Goal: Information Seeking & Learning: Learn about a topic

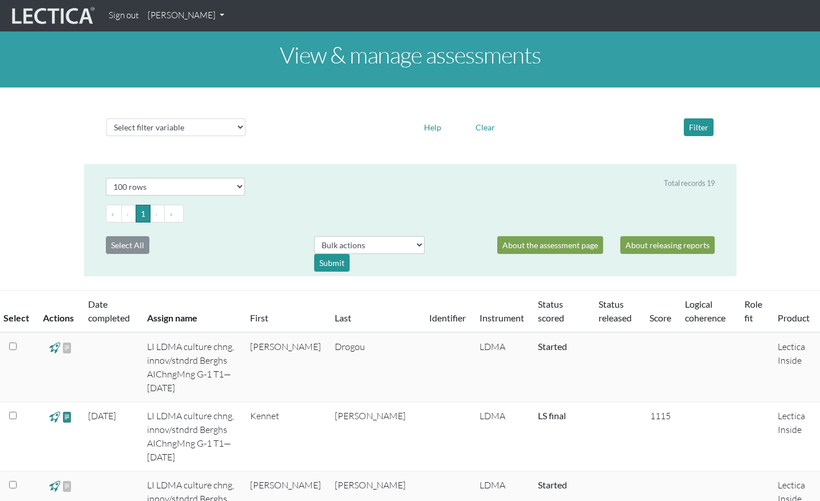
select select "100"
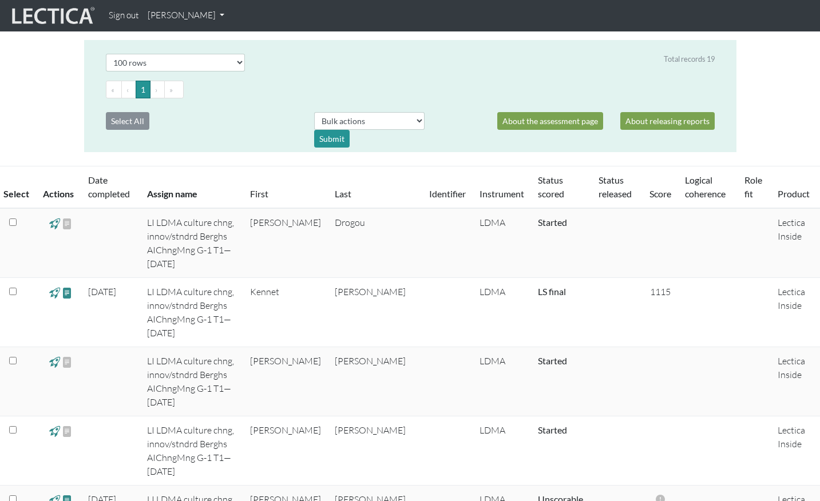
scroll to position [123, 0]
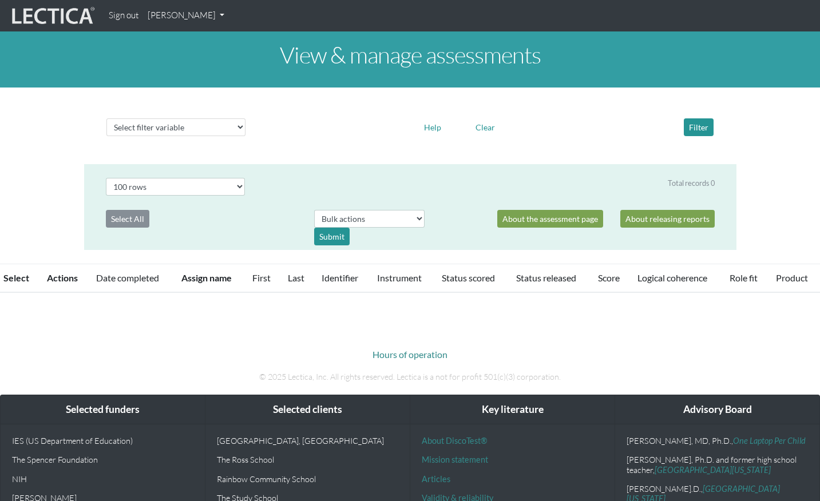
select select "100"
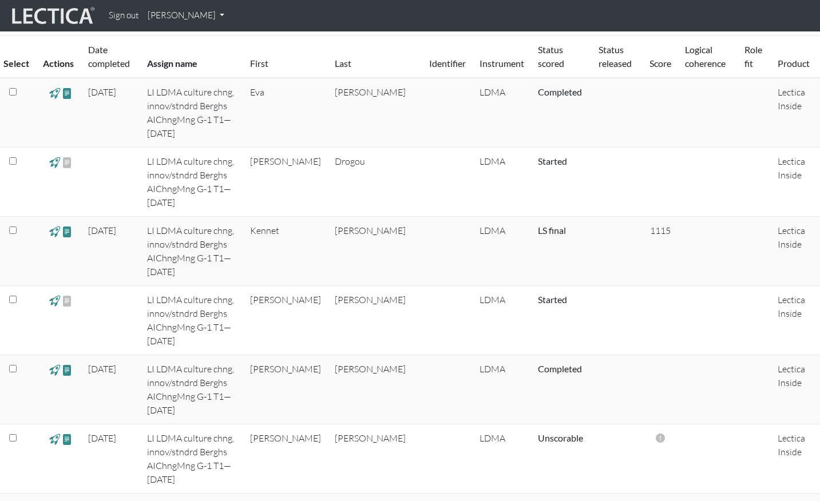
scroll to position [246, 0]
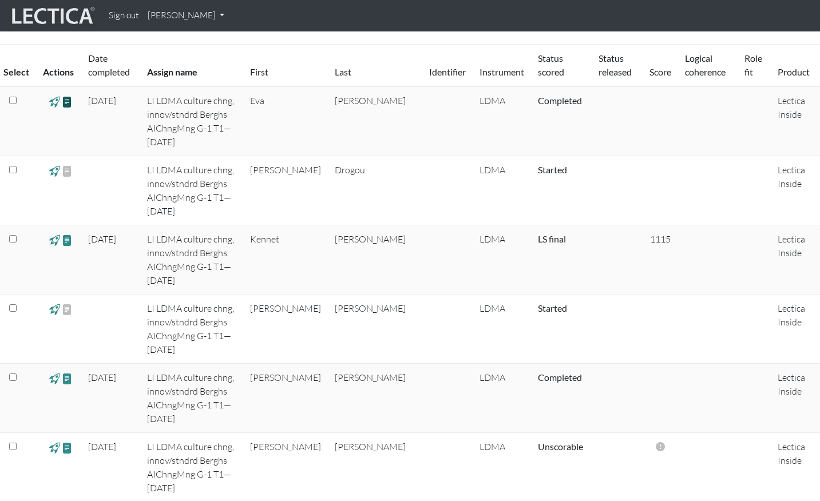
click at [67, 103] on span at bounding box center [67, 101] width 11 height 13
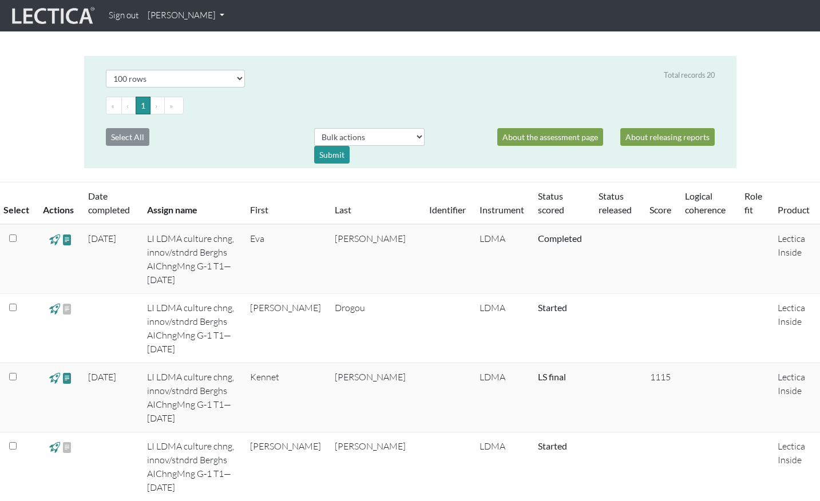
scroll to position [0, 0]
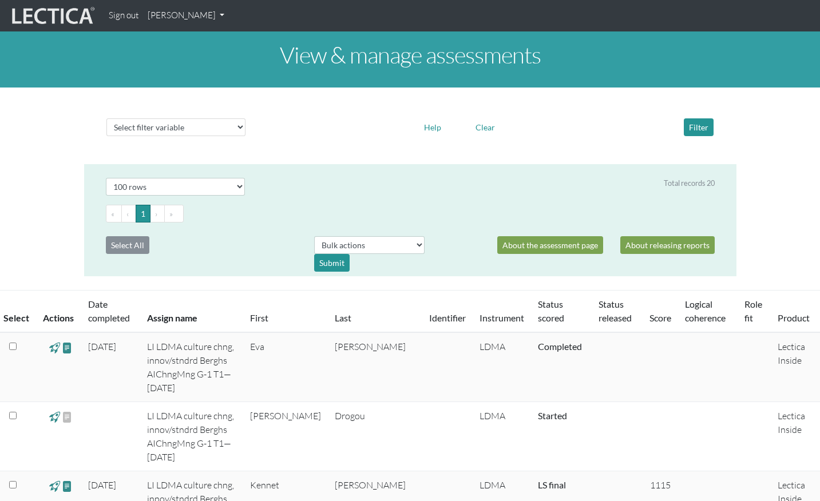
click at [188, 11] on link "[PERSON_NAME]" at bounding box center [186, 16] width 86 height 22
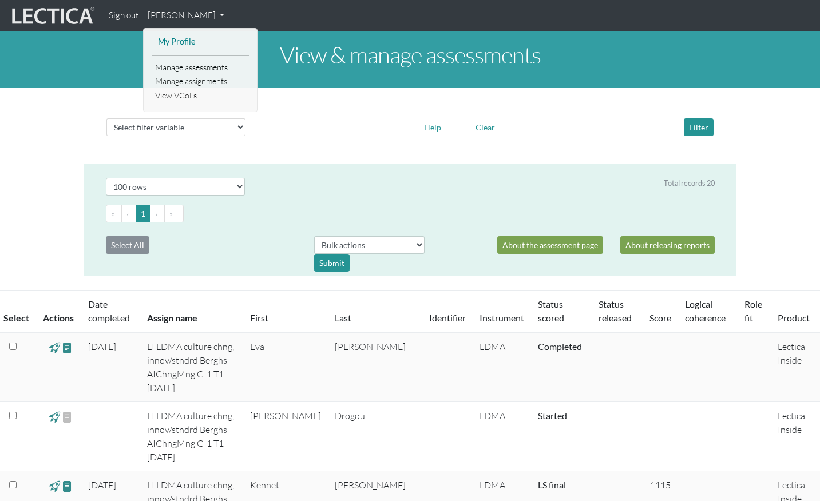
click at [179, 41] on link "My Profile" at bounding box center [201, 42] width 92 height 14
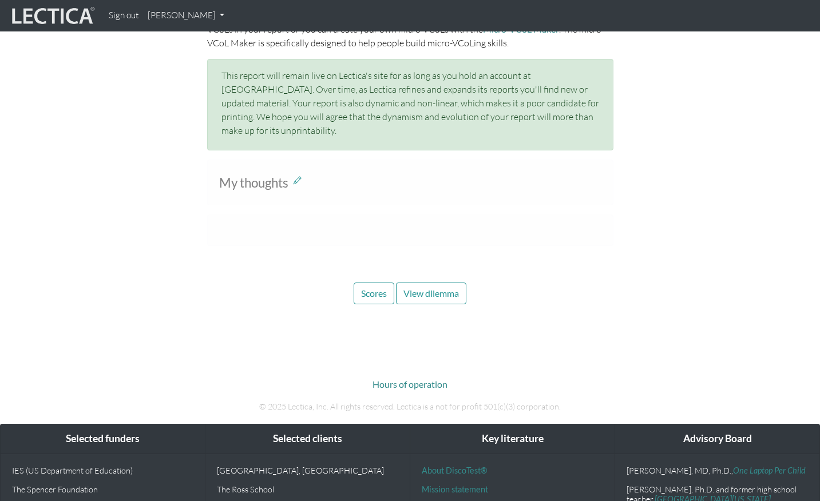
scroll to position [579, 0]
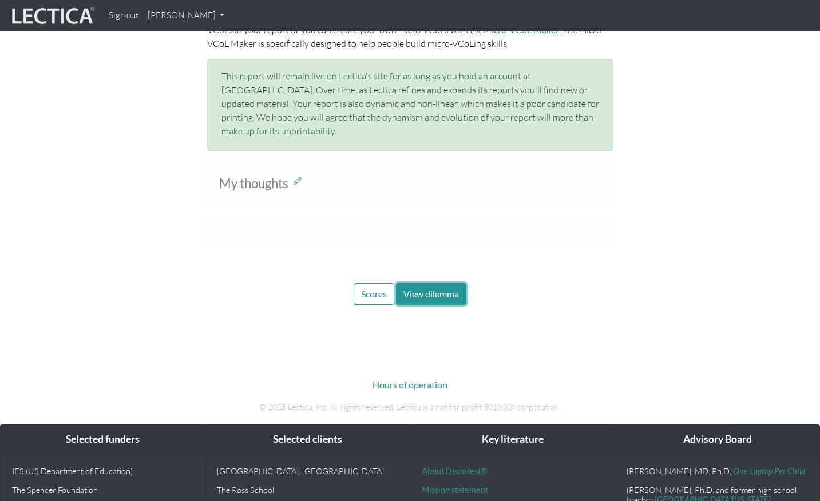
click at [433, 289] on span "View dilemma" at bounding box center [432, 294] width 56 height 11
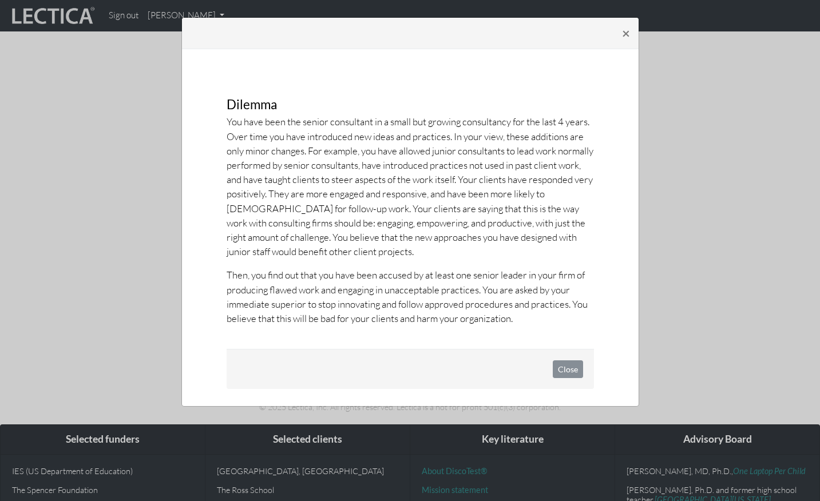
click at [628, 82] on div "× Dilemma You have been the senior consultant in a small but growing consultanc…" at bounding box center [410, 212] width 458 height 390
click at [625, 36] on span "×" at bounding box center [626, 33] width 8 height 17
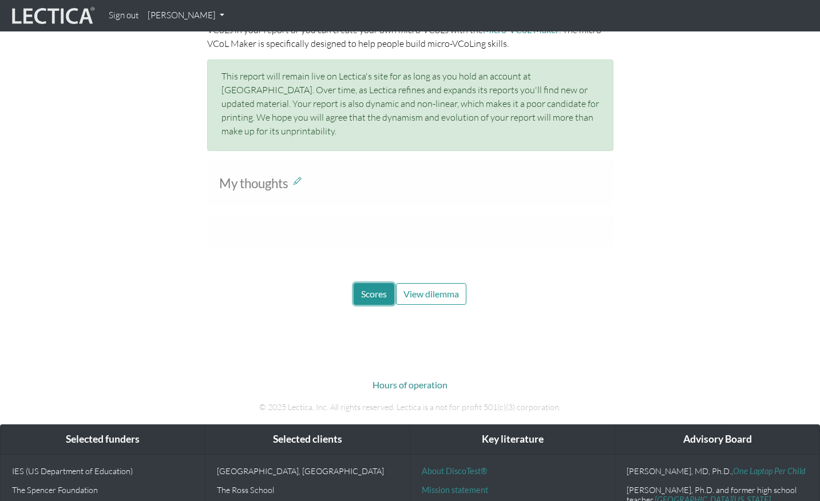
click at [369, 289] on span "Scores" at bounding box center [374, 294] width 26 height 11
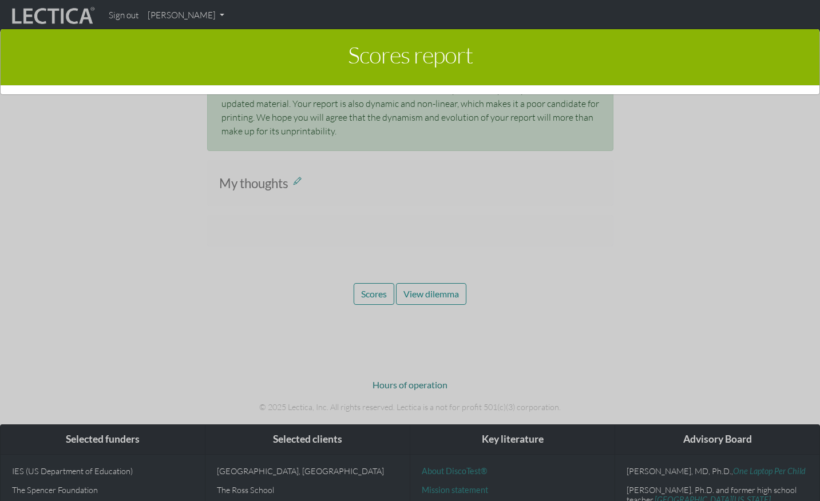
click at [477, 277] on div "Scores report ×" at bounding box center [410, 261] width 820 height 501
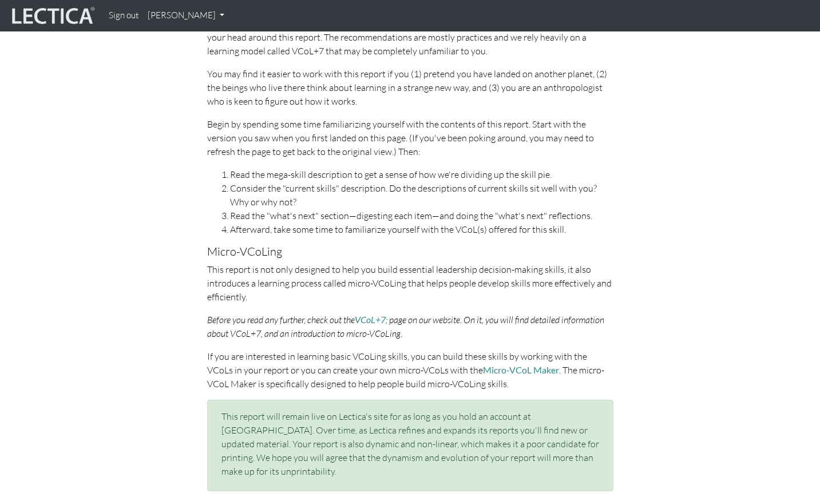
scroll to position [240, 0]
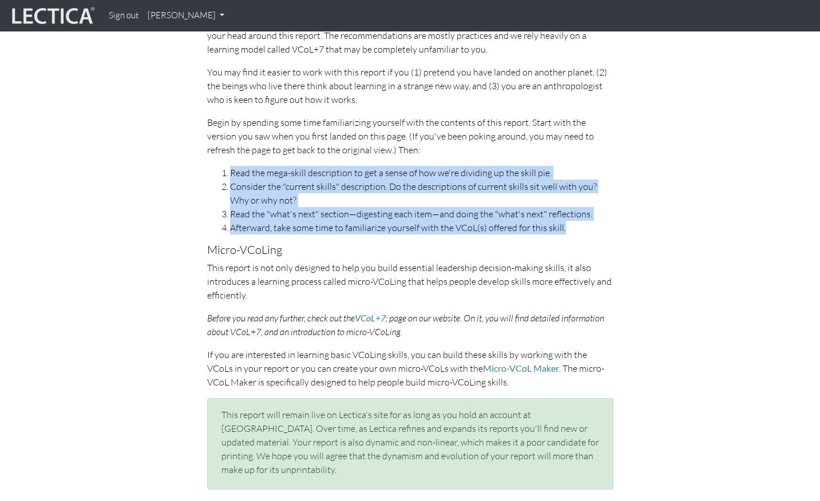
drag, startPoint x: 574, startPoint y: 234, endPoint x: 203, endPoint y: 169, distance: 376.5
click at [203, 169] on div "Working with this report If you have never taken a Lectical Assessment before, …" at bounding box center [411, 237] width 424 height 506
copy ol "Read the mega-skill description to get a sense of how we're dividing up the ski…"
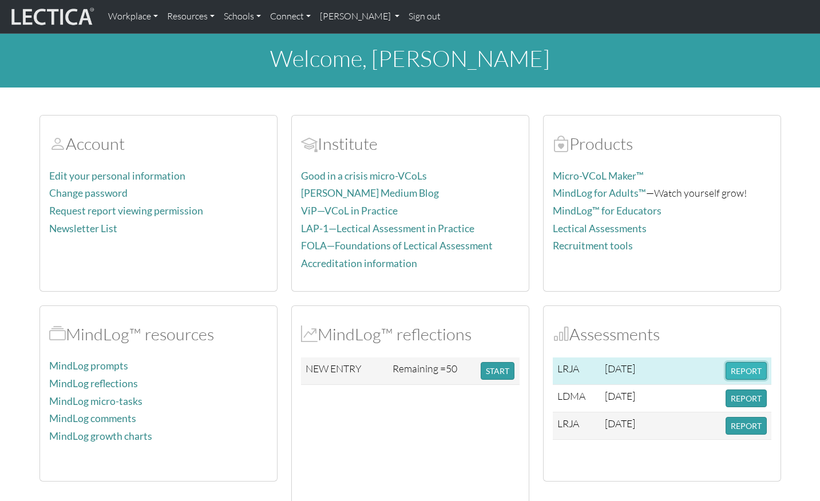
click at [735, 369] on button "REPORT" at bounding box center [746, 371] width 41 height 18
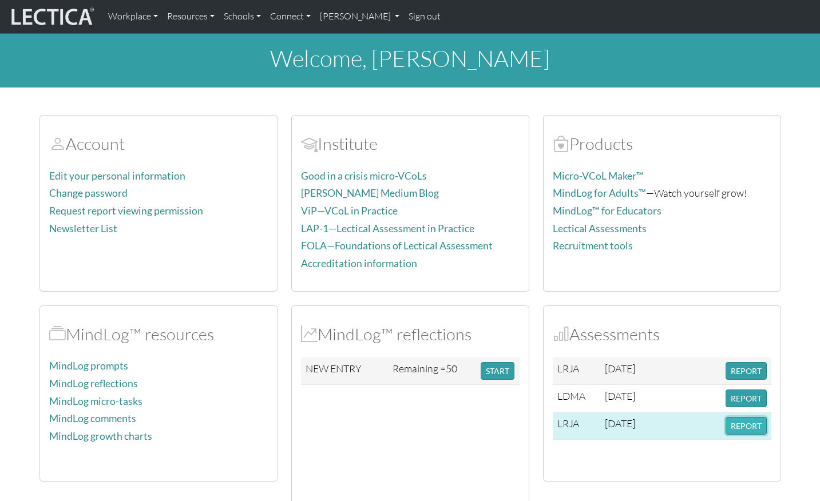
click at [745, 425] on button "REPORT" at bounding box center [746, 426] width 41 height 18
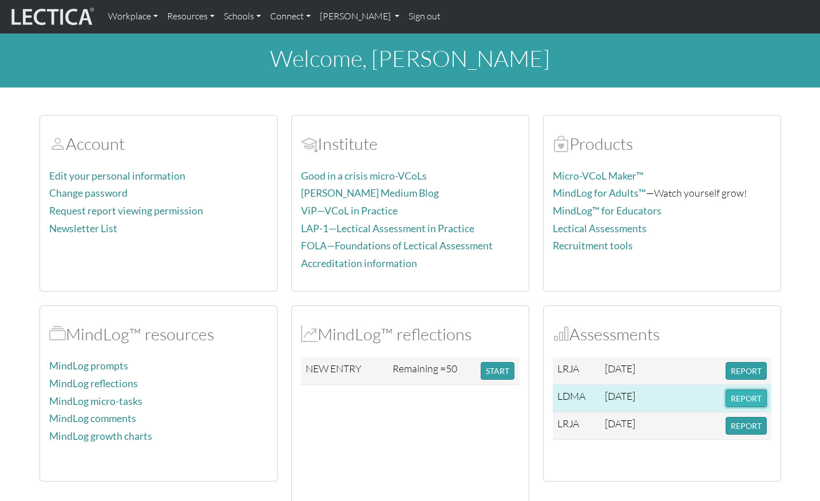
click at [753, 397] on button "REPORT" at bounding box center [746, 399] width 41 height 18
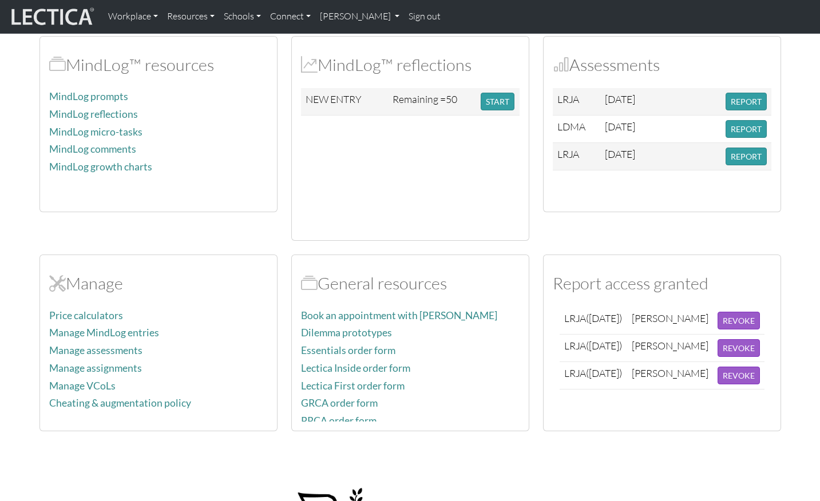
scroll to position [271, 0]
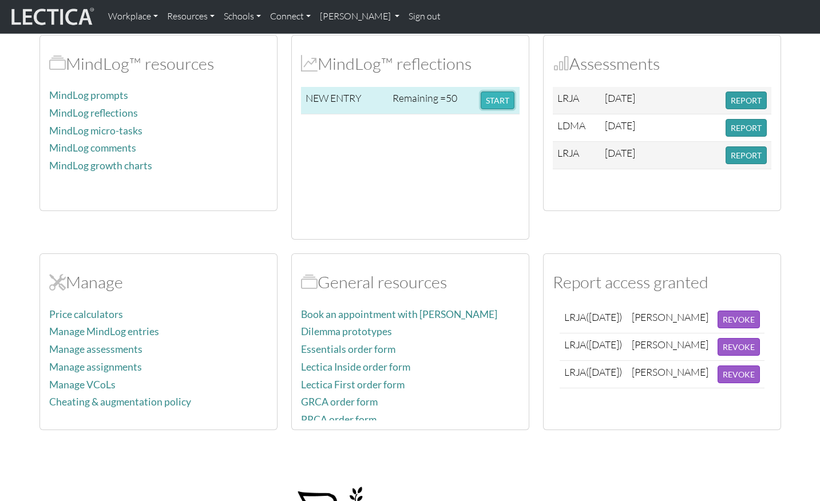
click at [499, 105] on button "START" at bounding box center [498, 101] width 34 height 18
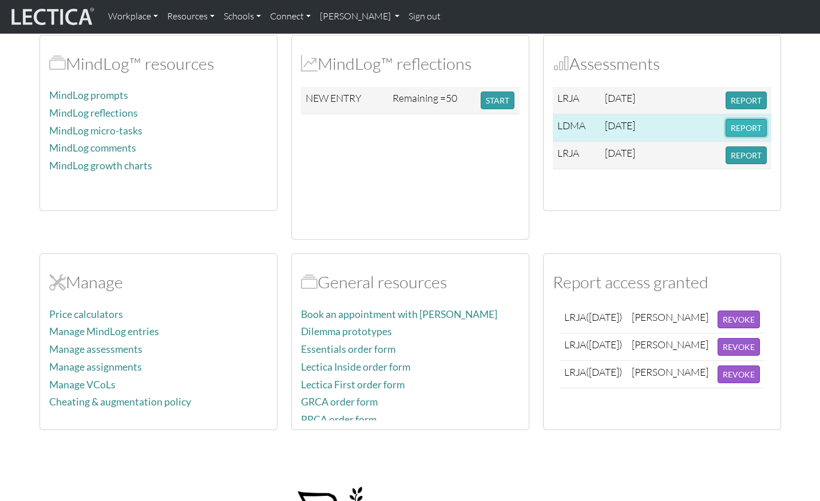
click at [745, 121] on button "REPORT" at bounding box center [746, 128] width 41 height 18
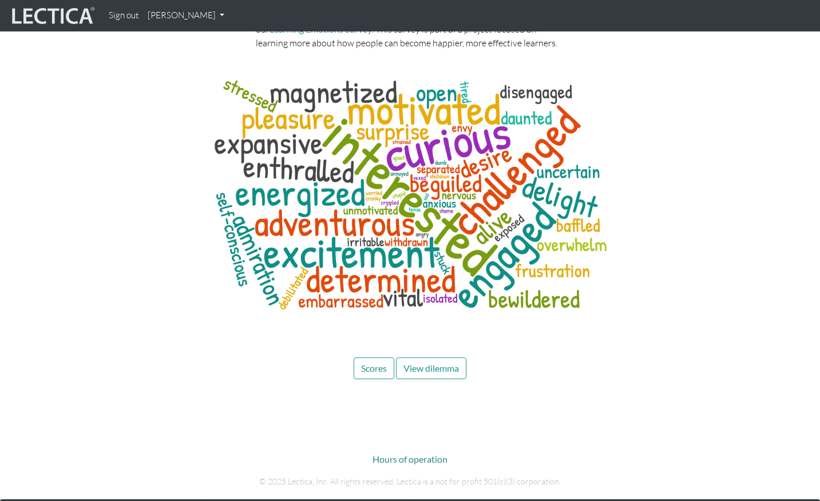
scroll to position [4203, 0]
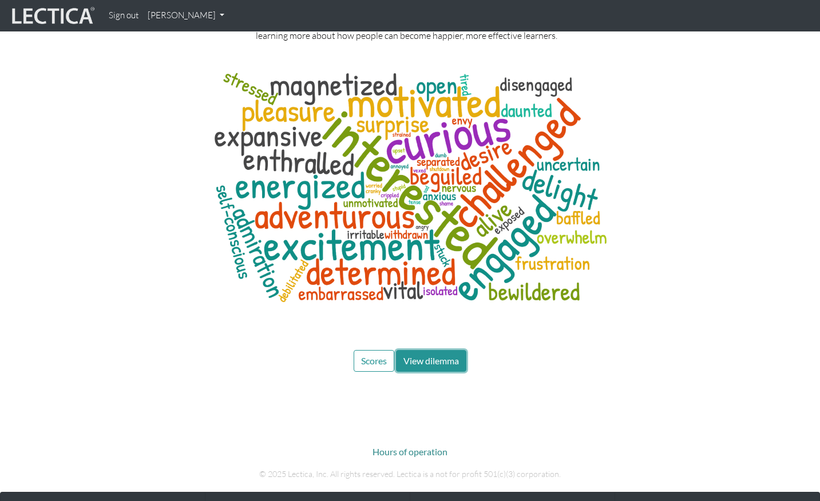
click at [437, 356] on span "View dilemma" at bounding box center [432, 361] width 56 height 11
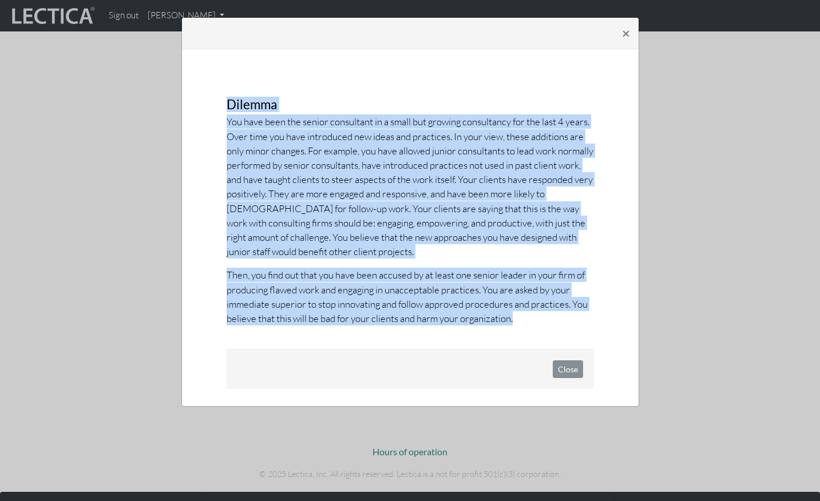
drag, startPoint x: 532, startPoint y: 326, endPoint x: 192, endPoint y: 79, distance: 420.1
click at [192, 79] on div "× Dilemma You have been the senior consultant in a small but growing consultanc…" at bounding box center [410, 212] width 458 height 390
copy div "Dilemma You have been the senior consultant in a small but growing consultancy …"
click at [626, 35] on span "×" at bounding box center [626, 33] width 8 height 17
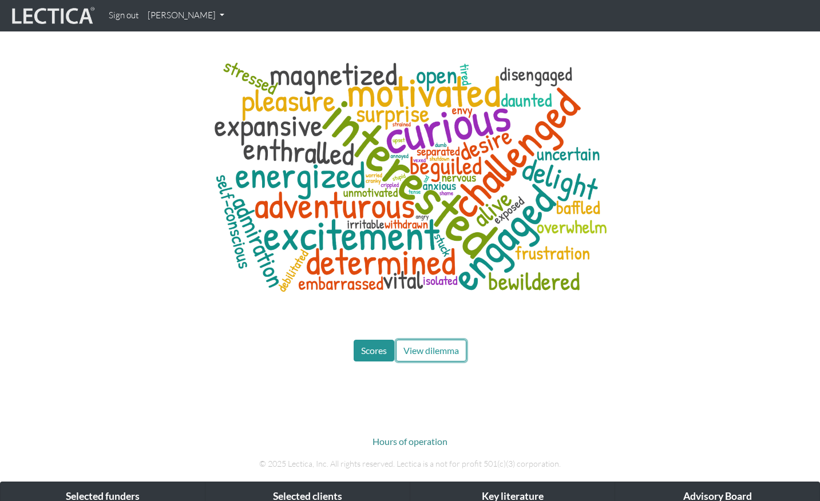
scroll to position [4216, 0]
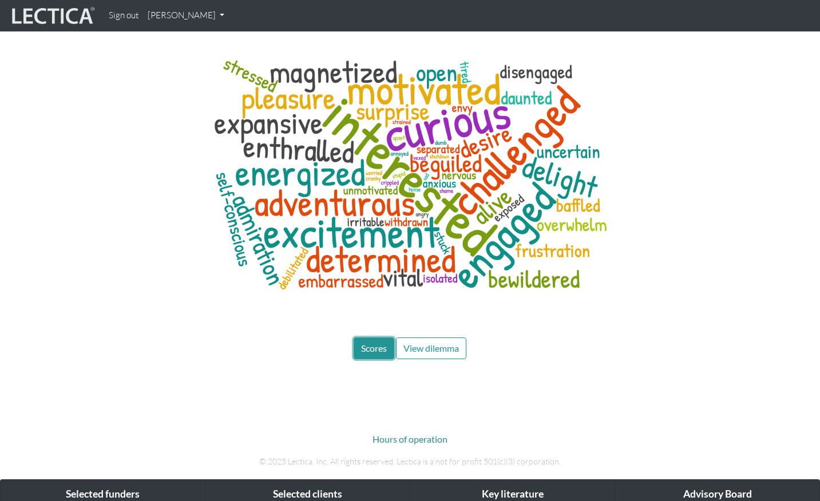
click at [374, 343] on span "Scores" at bounding box center [374, 348] width 26 height 11
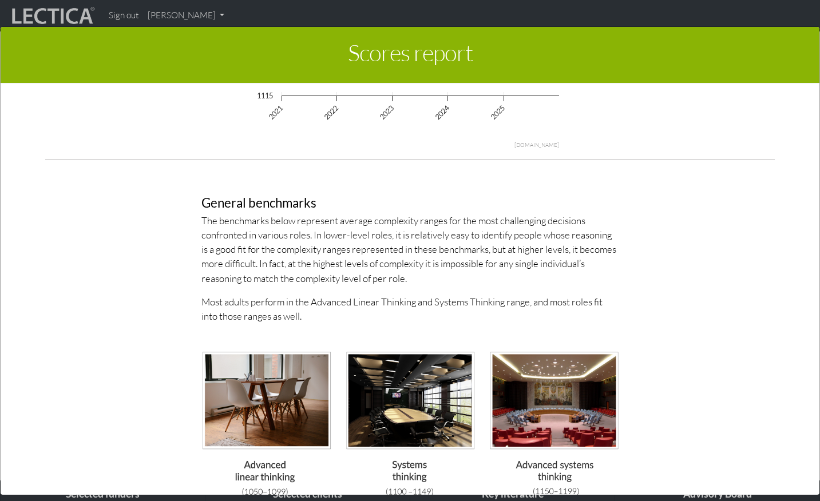
scroll to position [1555, 0]
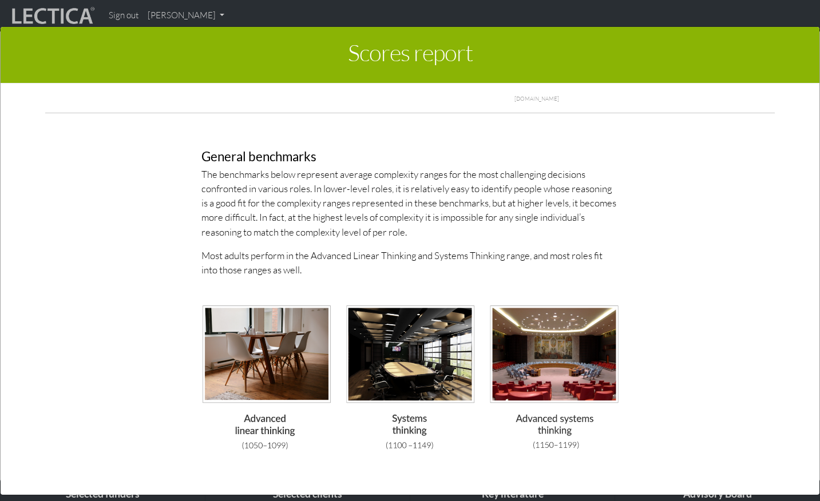
click at [668, 305] on div "General benchmarks The benchmarks below represent average complexity ranges for…" at bounding box center [410, 301] width 653 height 356
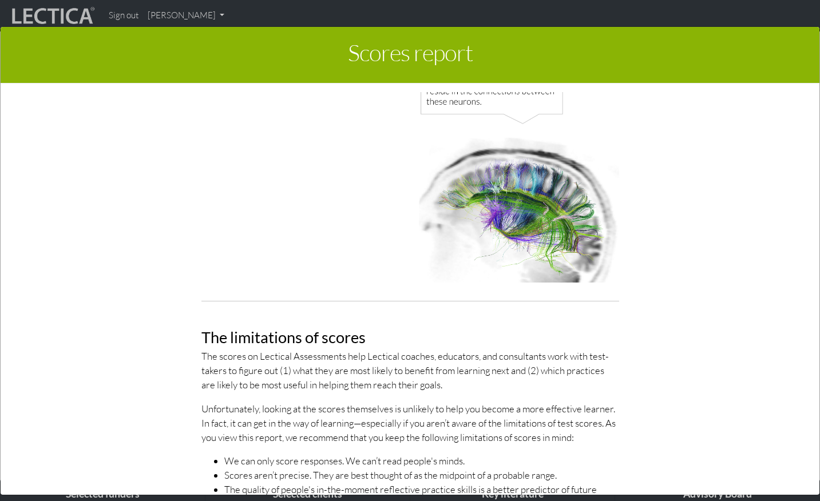
scroll to position [0, 0]
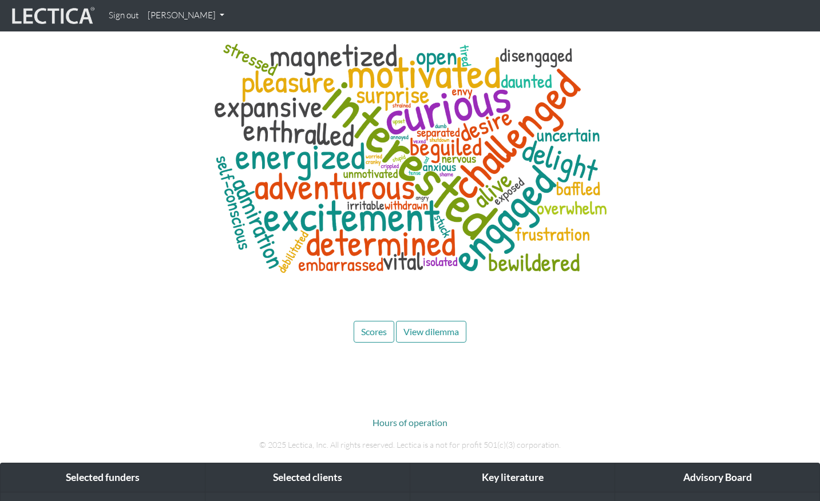
scroll to position [4373, 0]
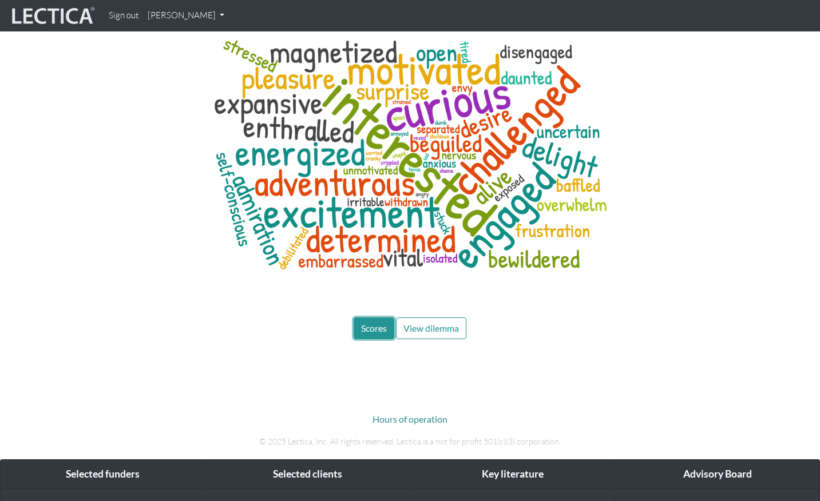
click at [374, 323] on span "Scores" at bounding box center [374, 328] width 26 height 11
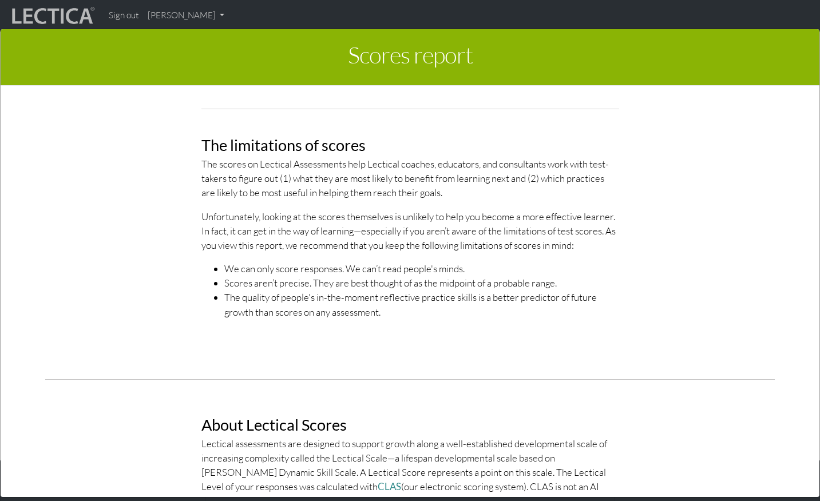
scroll to position [0, 0]
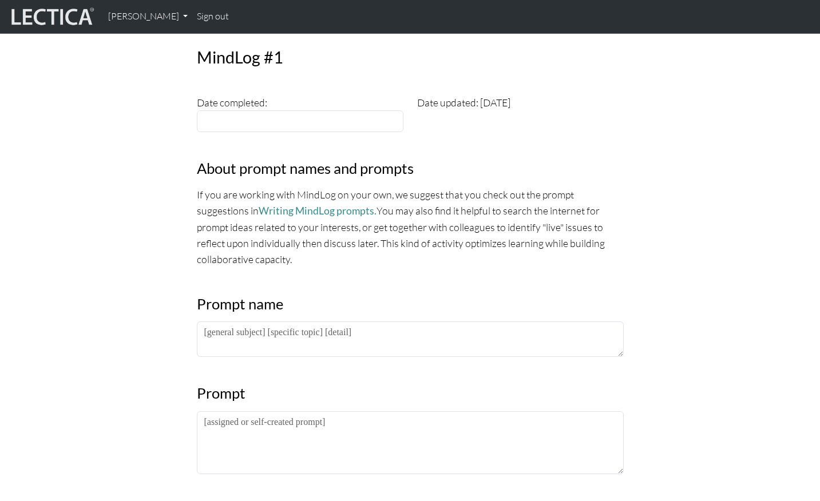
scroll to position [346, 0]
click at [289, 214] on link "Writing MindLog prompts." at bounding box center [318, 212] width 118 height 12
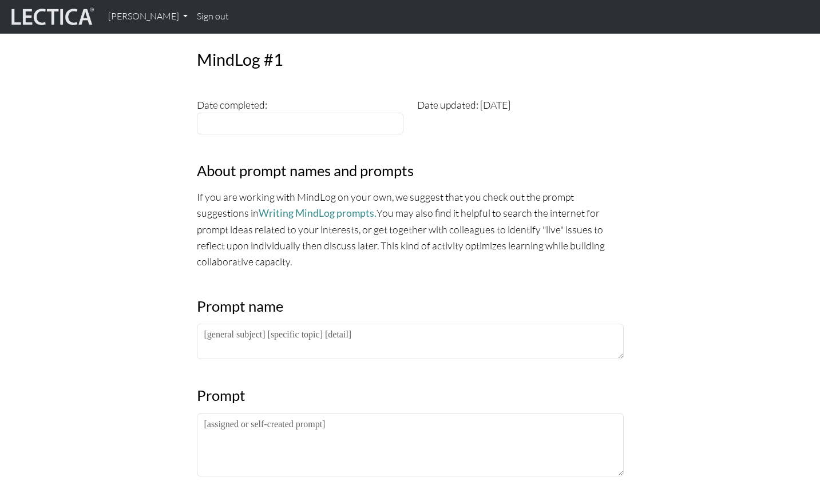
scroll to position [341, 0]
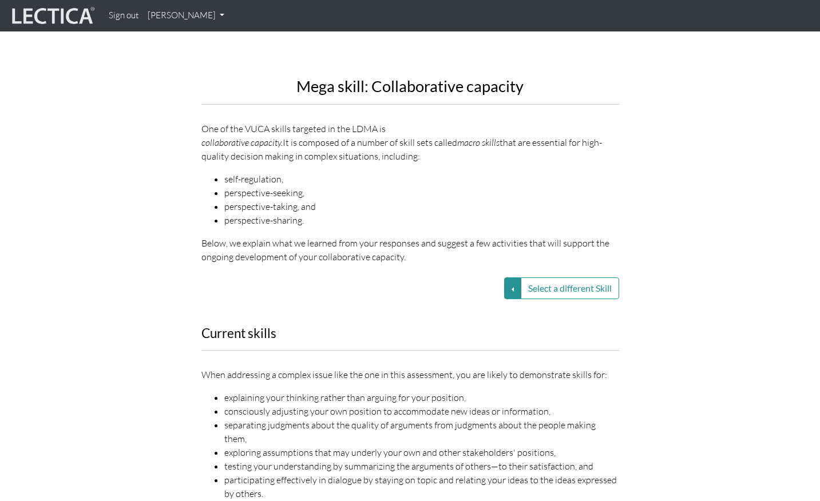
scroll to position [1250, 0]
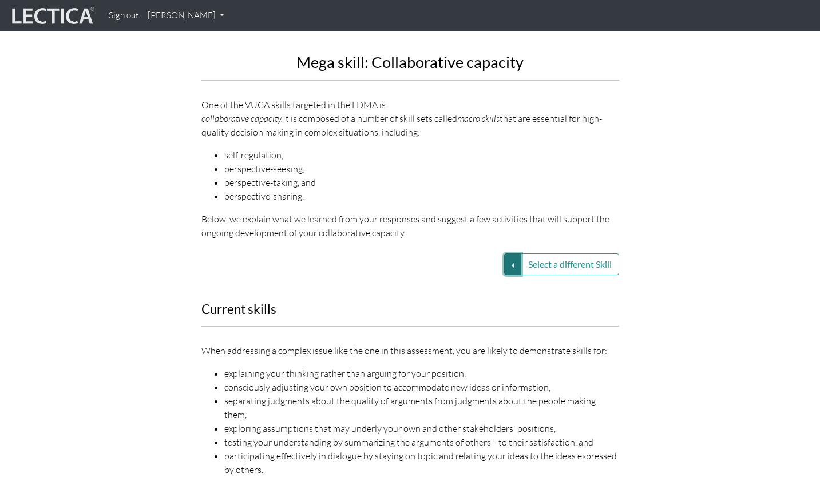
click at [510, 254] on button "Select a different Skill" at bounding box center [512, 265] width 17 height 22
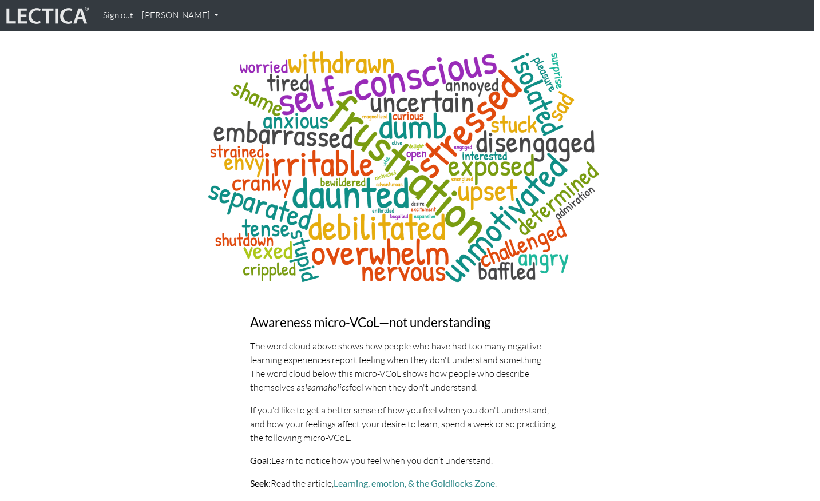
scroll to position [2764, 6]
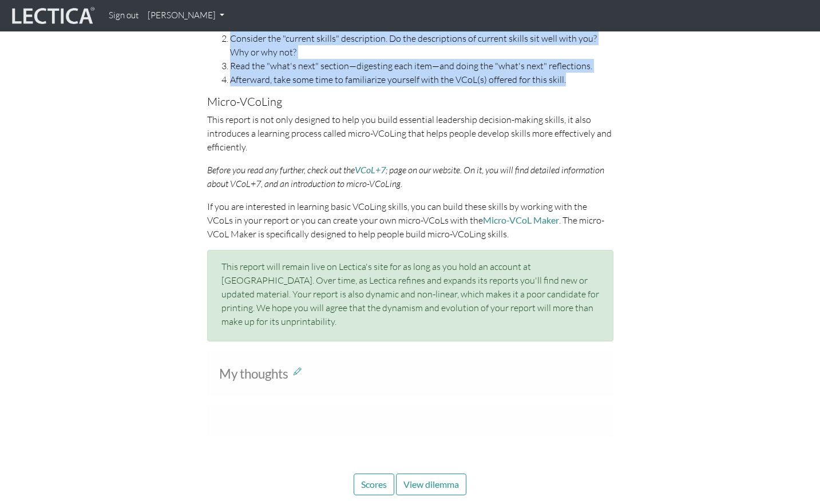
scroll to position [379, 0]
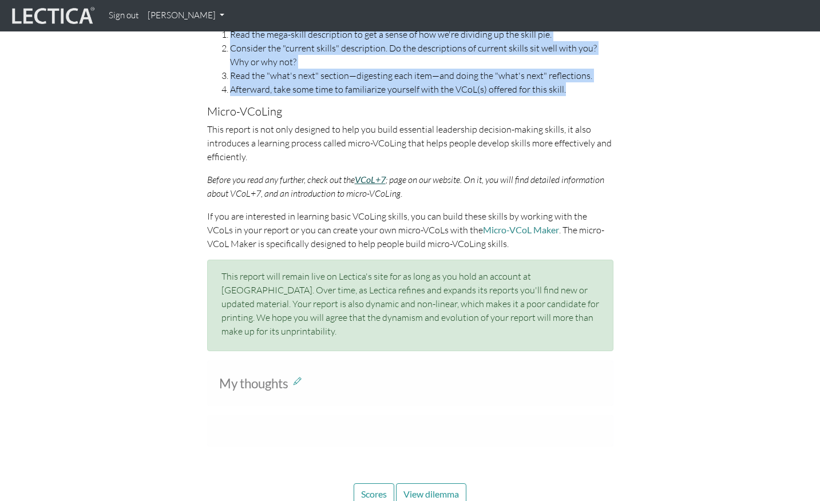
click at [366, 182] on link "VCoL+7" at bounding box center [370, 179] width 31 height 11
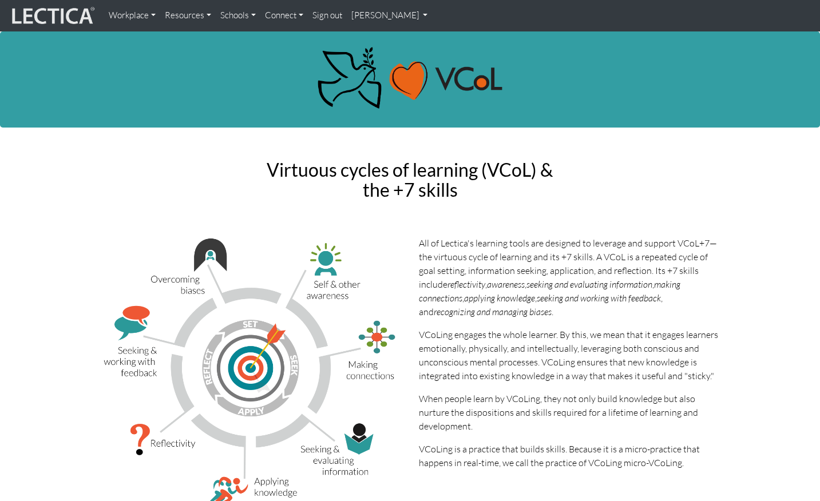
click at [204, 19] on link "Resources" at bounding box center [188, 16] width 56 height 22
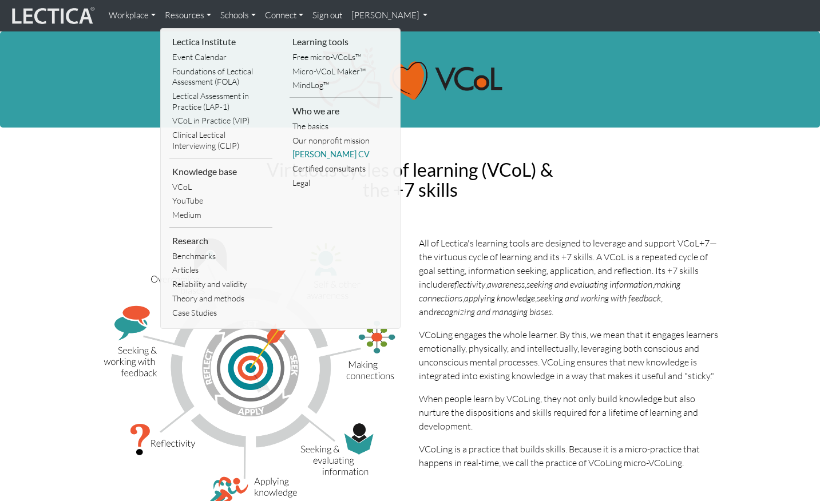
click at [311, 155] on link "Dr. Dawson's CV" at bounding box center [341, 155] width 103 height 14
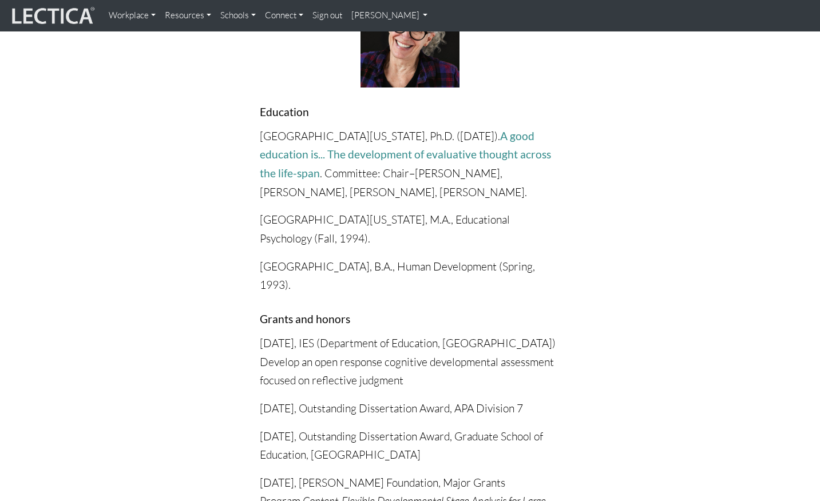
scroll to position [201, 0]
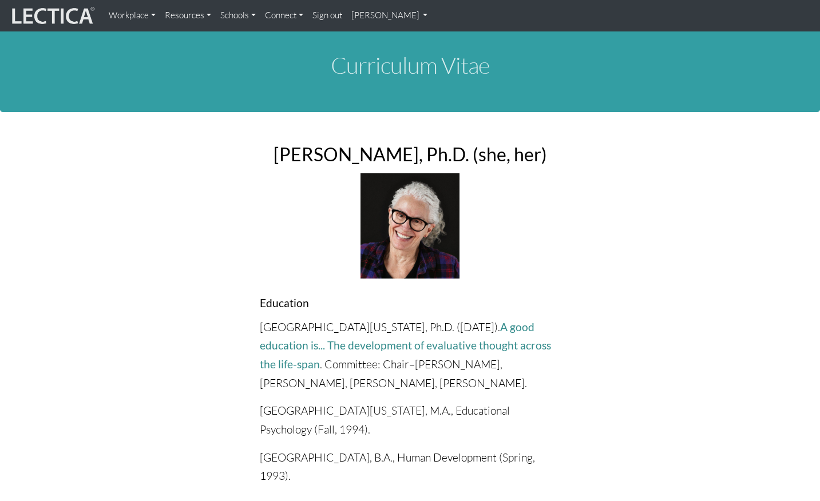
scroll to position [0, 0]
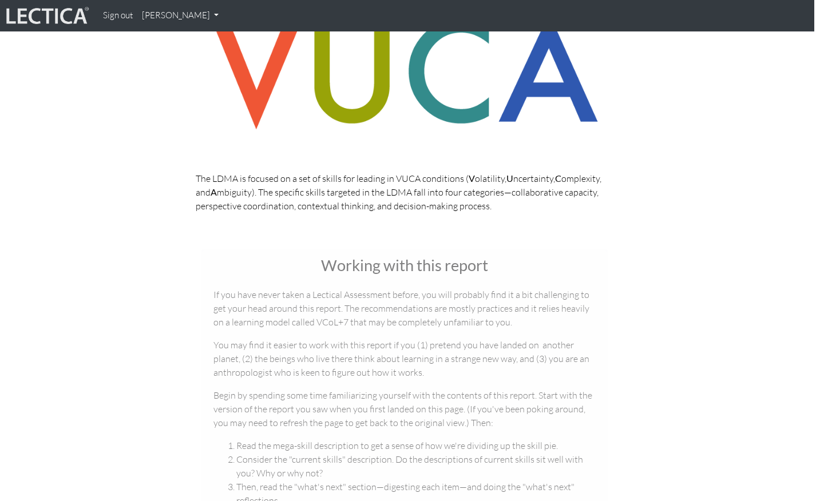
scroll to position [0, 6]
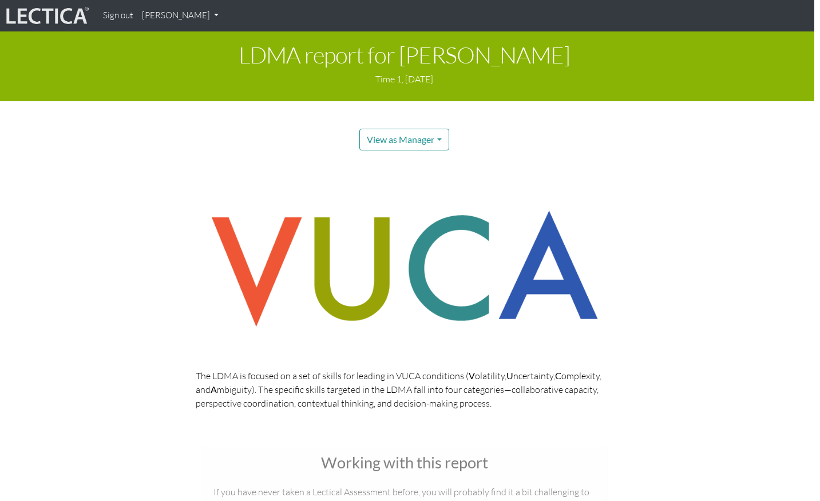
click at [192, 13] on link "[PERSON_NAME]" at bounding box center [180, 16] width 86 height 22
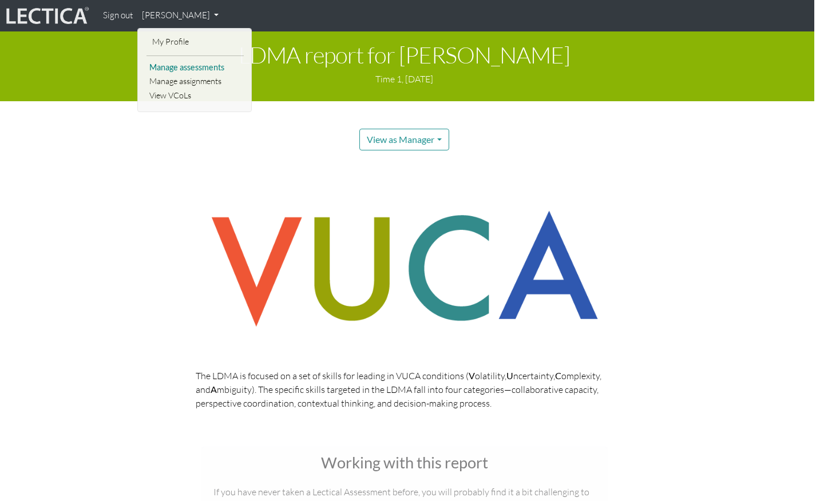
click at [178, 70] on link "Manage assessments" at bounding box center [195, 68] width 97 height 14
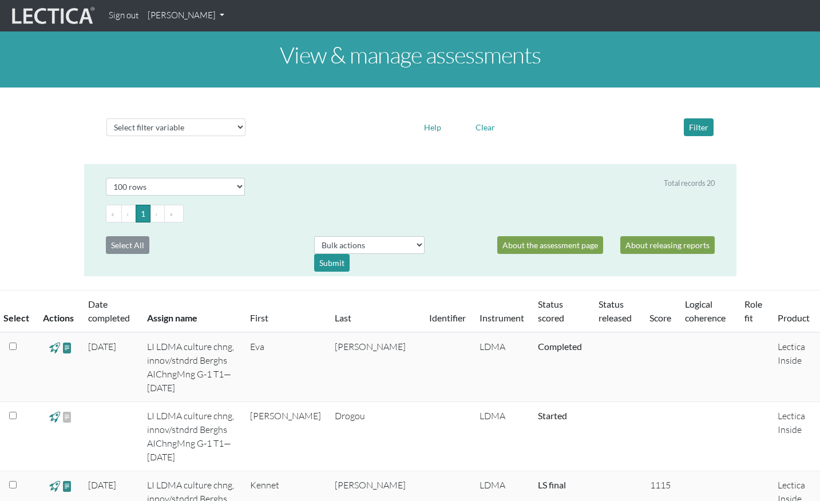
select select "100"
click at [199, 18] on link "[PERSON_NAME]" at bounding box center [186, 16] width 86 height 22
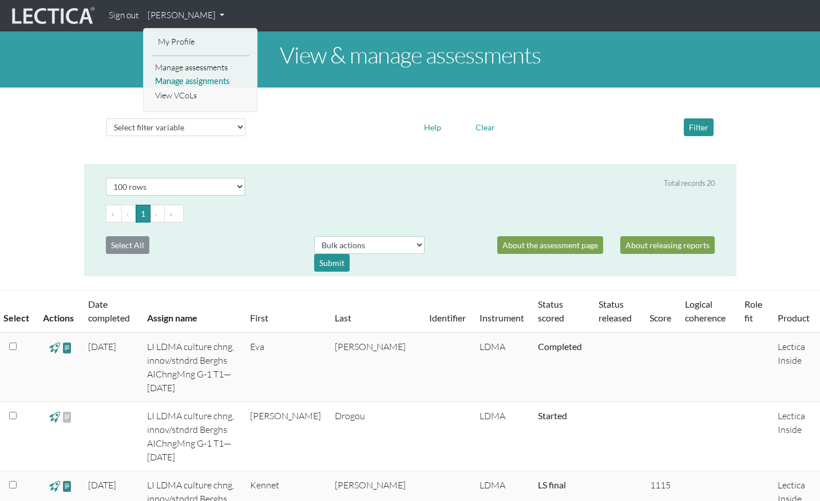
click at [208, 85] on link "Manage assignments" at bounding box center [200, 81] width 97 height 14
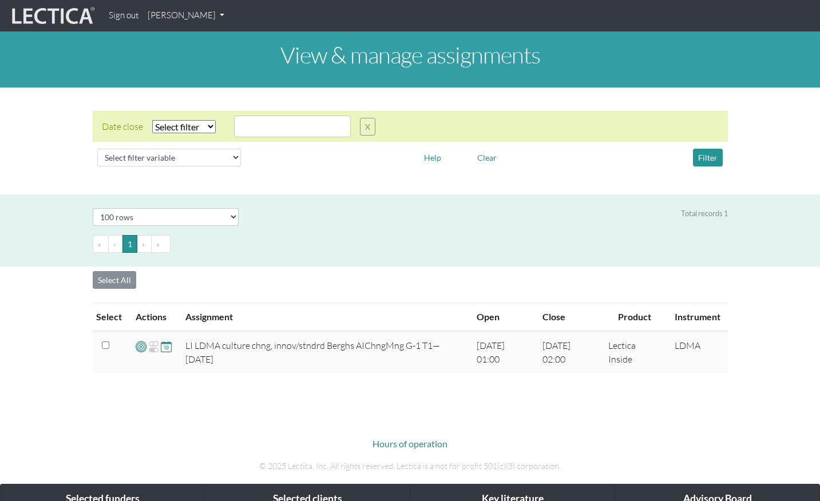
select select "100"
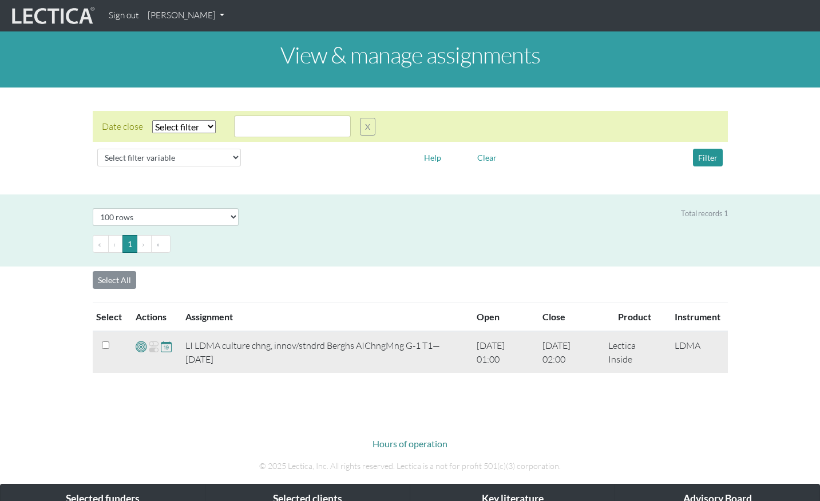
click at [139, 347] on span at bounding box center [141, 346] width 11 height 13
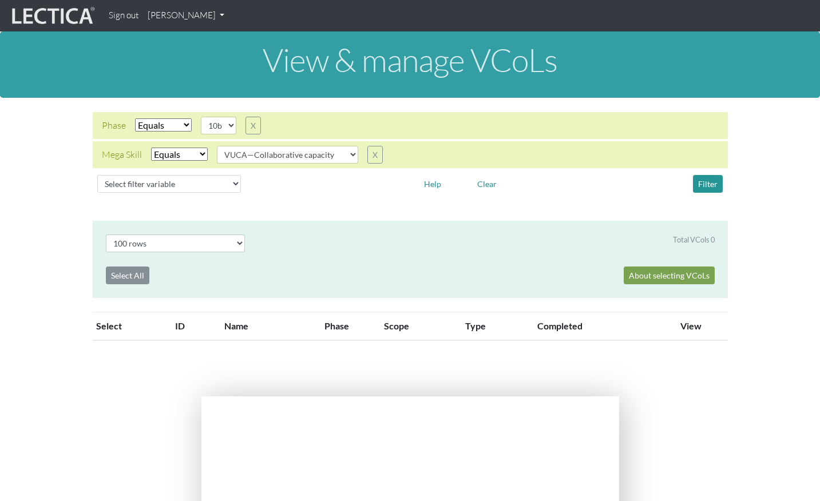
select select "100"
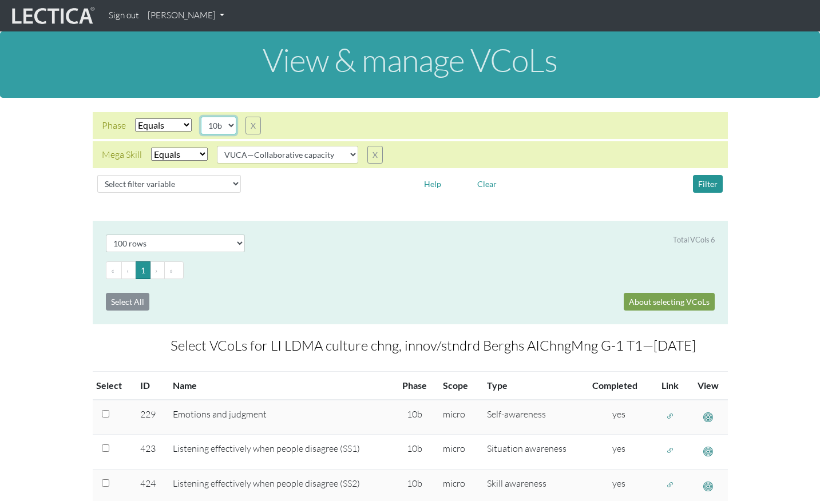
click at [231, 125] on select "10b 10d 11a" at bounding box center [218, 126] width 35 height 18
select select "11a"
click at [202, 117] on select "10b 10d 11a" at bounding box center [218, 126] width 35 height 18
click at [713, 188] on button "Filter" at bounding box center [708, 184] width 30 height 18
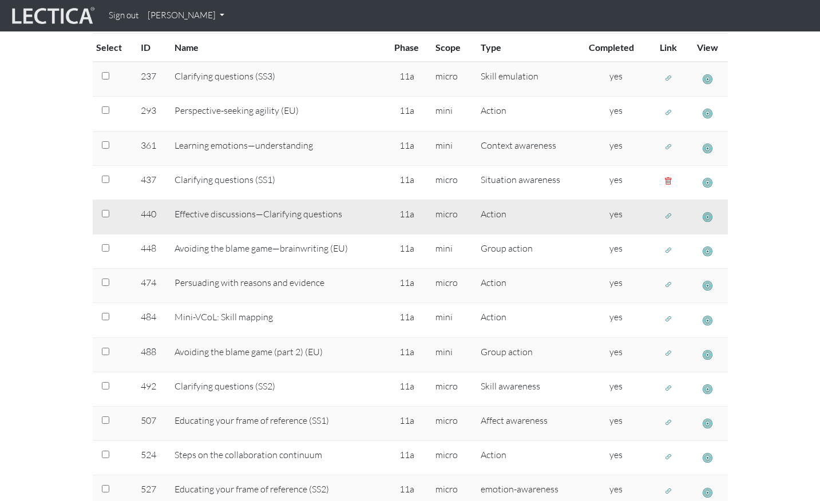
scroll to position [332, 0]
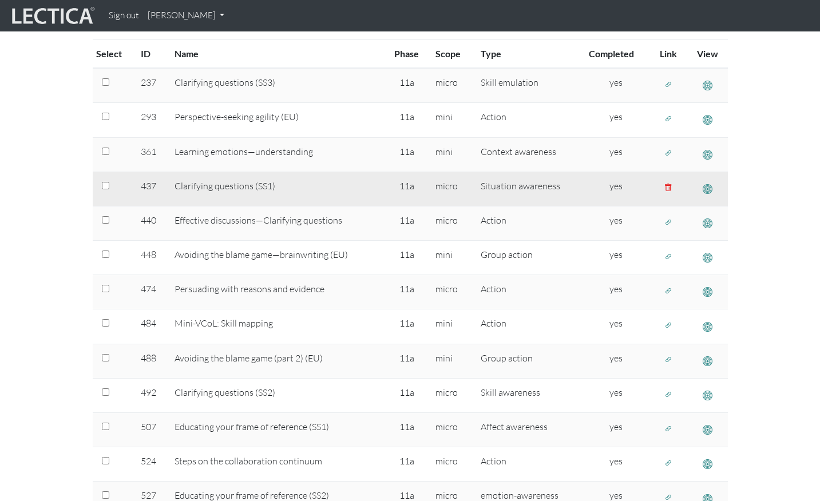
click at [708, 188] on span "button" at bounding box center [708, 189] width 10 height 12
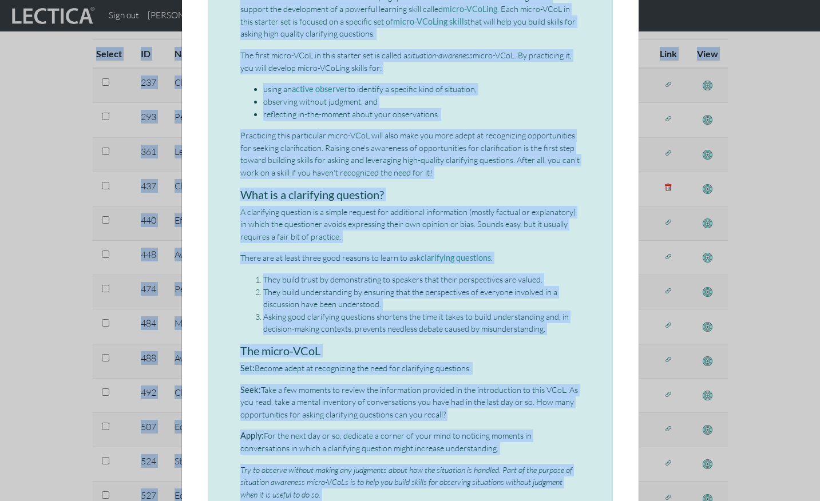
scroll to position [0, 0]
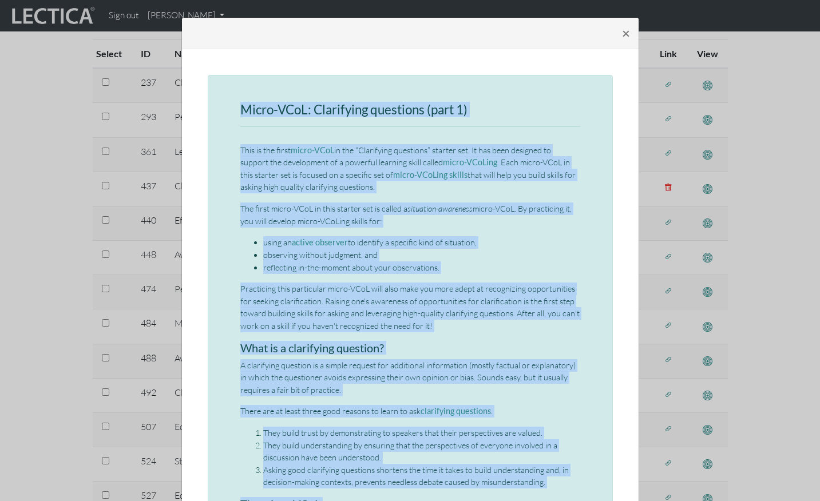
drag, startPoint x: 360, startPoint y: 390, endPoint x: 240, endPoint y: 96, distance: 317.4
click at [240, 96] on div "Micro-VCoL: Clarifying questions (part 1) This is the first micro-VCoL in the “…" at bounding box center [410, 493] width 405 height 836
copy div "Micro-VCoL: Clarifying questions (part 1) This is the first micro-VCoL in the “…"
click at [628, 35] on span "×" at bounding box center [626, 33] width 8 height 17
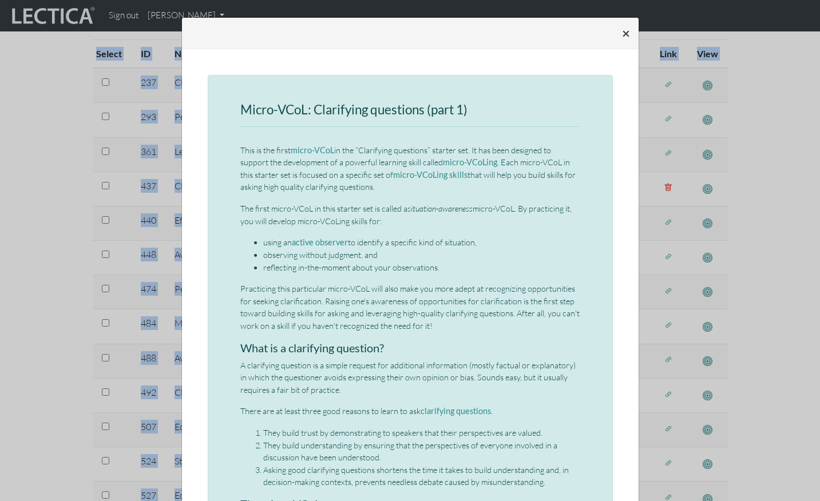
click at [628, 35] on section "Select # rows to display 10 rows 20 rows 50 rows 100 rows 200 rows Total VCols …" at bounding box center [410, 275] width 820 height 772
